Goal: Information Seeking & Learning: Learn about a topic

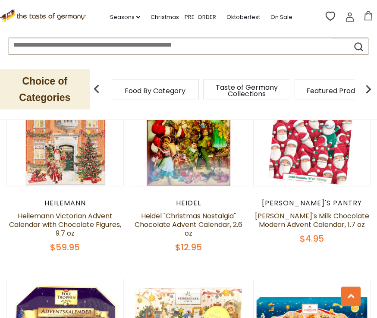
scroll to position [1396, 0]
click at [326, 179] on img at bounding box center [312, 128] width 117 height 117
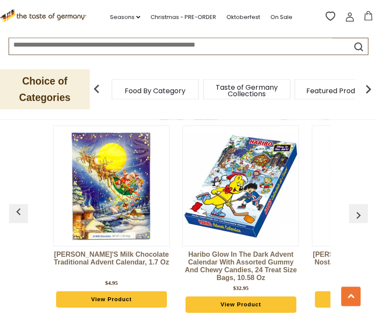
scroll to position [2260, 0]
click at [124, 168] on img at bounding box center [112, 186] width 116 height 116
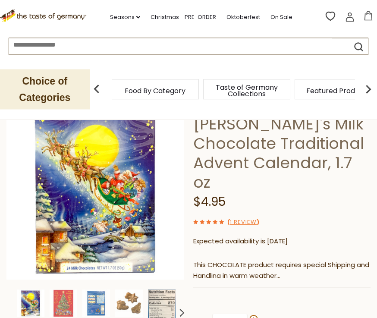
scroll to position [72, 0]
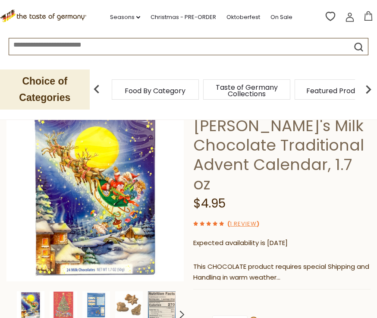
click at [122, 199] on img at bounding box center [95, 193] width 178 height 178
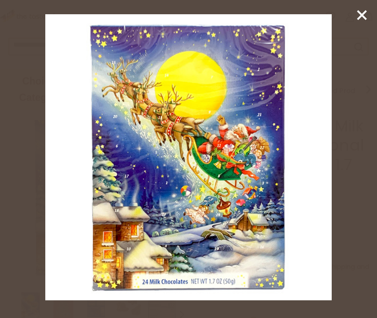
click at [366, 15] on icon at bounding box center [362, 15] width 13 height 13
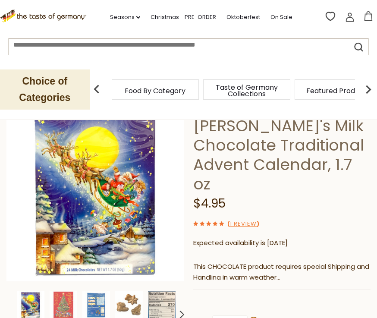
click at [366, 15] on icon at bounding box center [362, 15] width 13 height 13
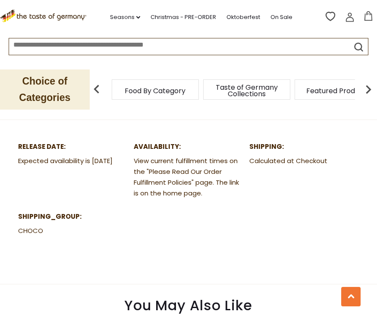
scroll to position [491, 0]
